Goal: Navigation & Orientation: Find specific page/section

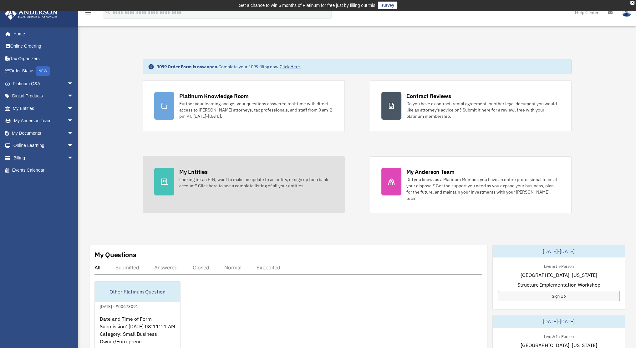
click at [186, 184] on div "Looking for an EIN, want to make an update to an entity, or sign up for a bank …" at bounding box center [256, 182] width 154 height 13
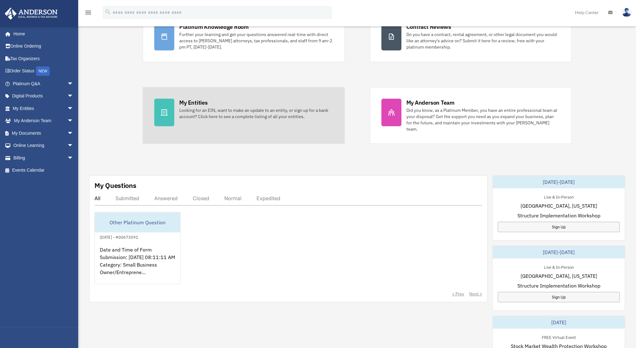
scroll to position [104, 0]
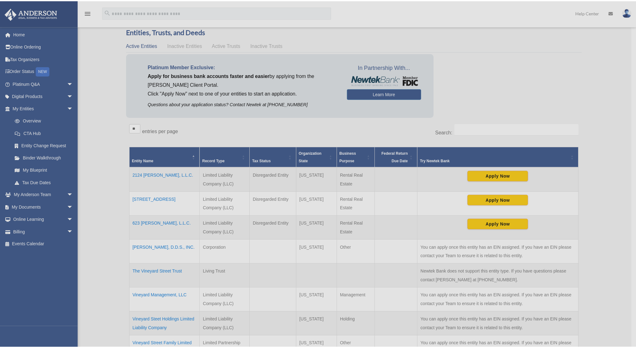
scroll to position [31, 0]
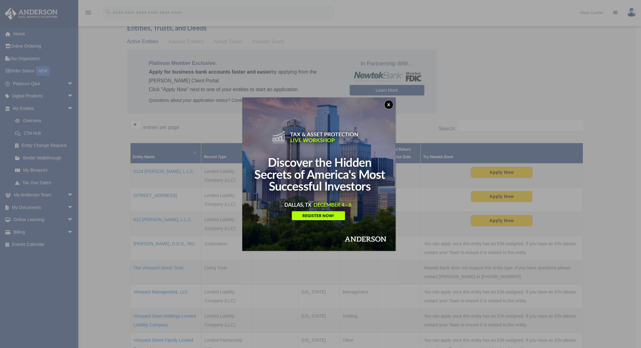
click at [388, 105] on button "x" at bounding box center [388, 104] width 9 height 9
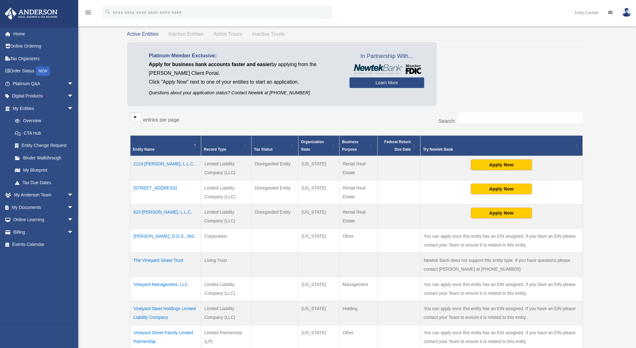
scroll to position [42, 0]
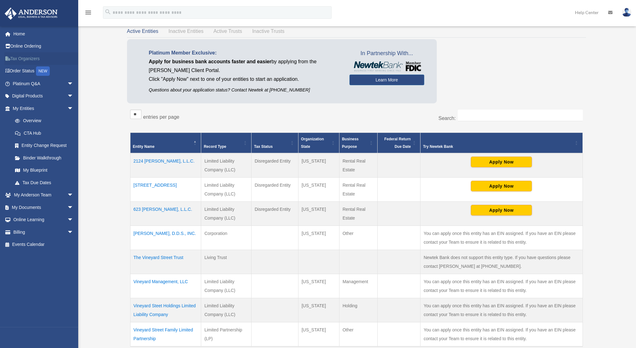
click at [40, 59] on link "Tax Organizers" at bounding box center [43, 58] width 79 height 13
